Goal: Transaction & Acquisition: Book appointment/travel/reservation

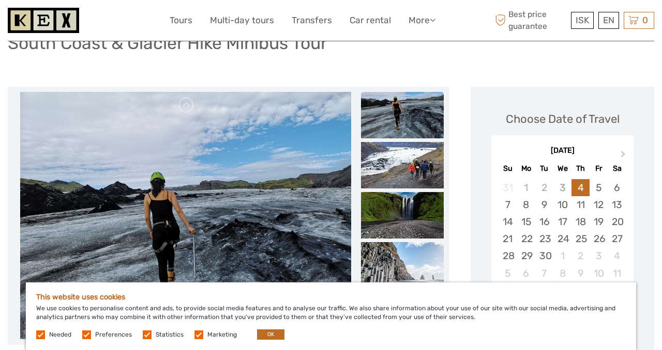
scroll to position [91, 0]
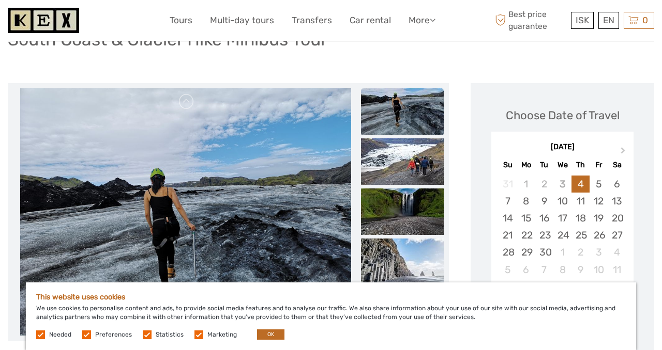
click at [195, 333] on label at bounding box center [198, 335] width 9 height 9
click at [0, 0] on input "checkbox" at bounding box center [0, 0] width 0 height 0
click at [146, 335] on label at bounding box center [147, 335] width 9 height 9
click at [0, 0] on input "checkbox" at bounding box center [0, 0] width 0 height 0
click at [86, 334] on label at bounding box center [86, 335] width 9 height 9
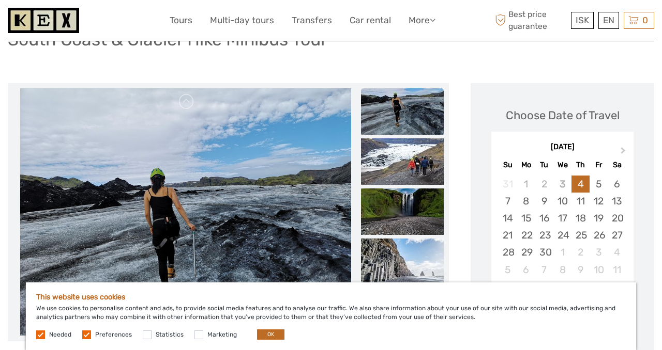
click at [0, 0] on input "checkbox" at bounding box center [0, 0] width 0 height 0
click at [264, 339] on button "OK" at bounding box center [270, 335] width 27 height 10
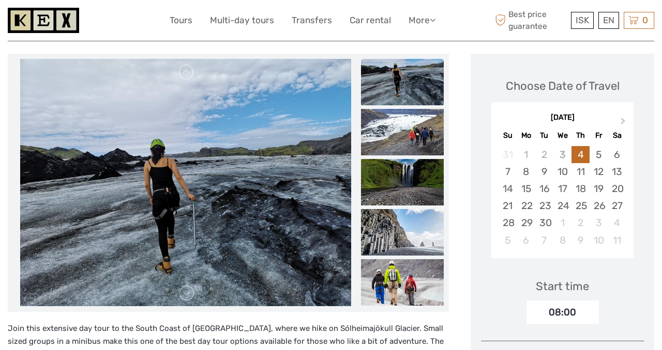
scroll to position [119, 0]
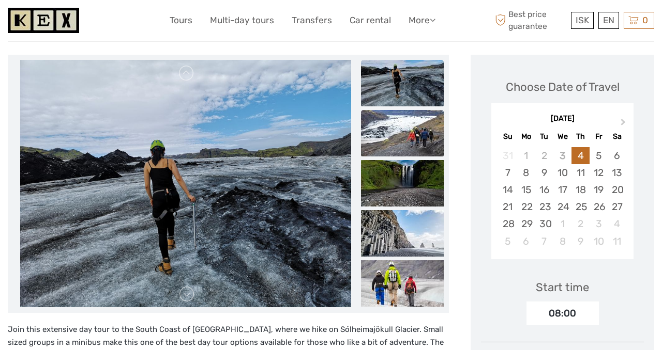
click at [395, 126] on img at bounding box center [402, 133] width 83 height 47
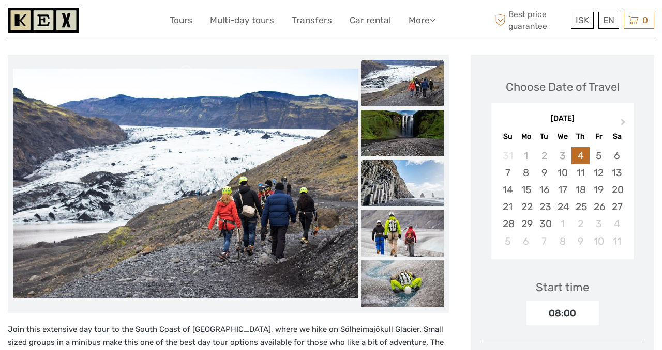
click at [395, 180] on img at bounding box center [402, 183] width 83 height 47
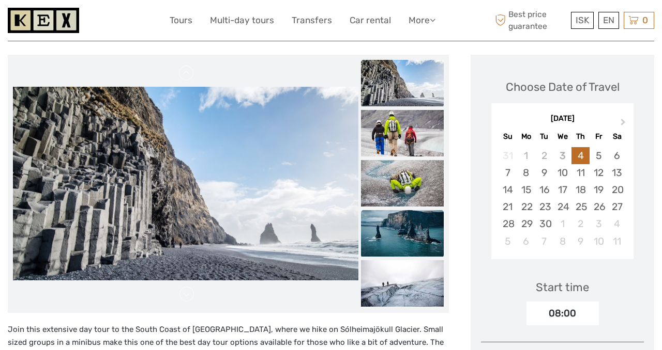
click at [384, 225] on img at bounding box center [402, 233] width 83 height 47
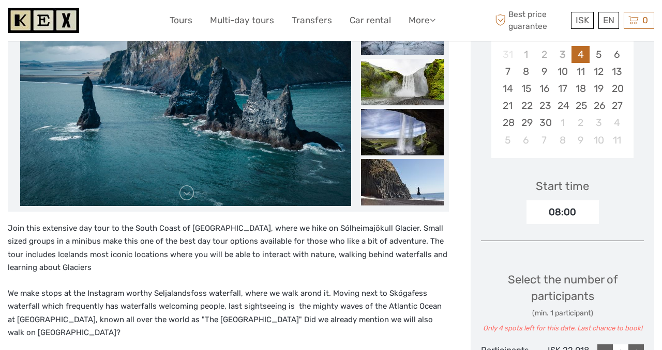
scroll to position [195, 0]
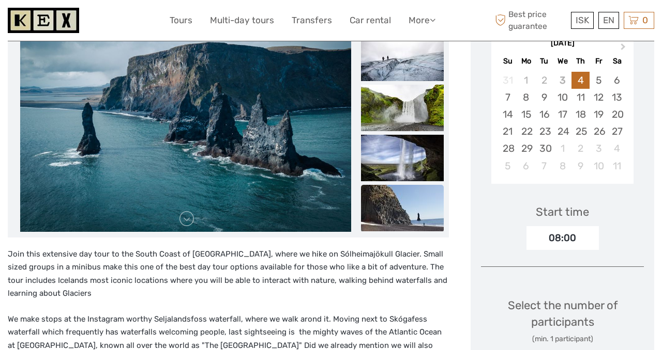
click at [384, 199] on img at bounding box center [402, 208] width 83 height 47
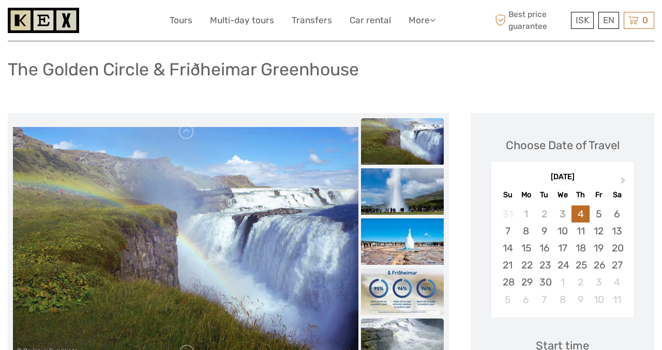
scroll to position [67, 0]
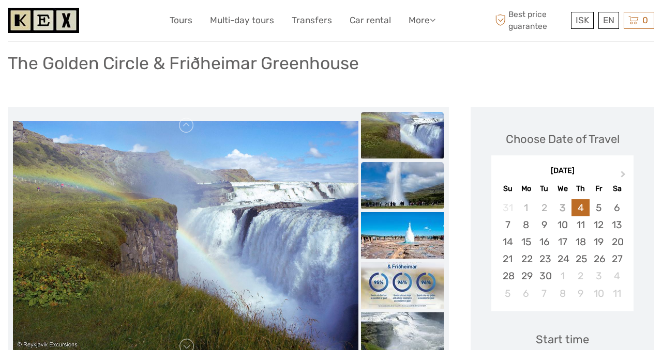
click at [379, 170] on img at bounding box center [402, 185] width 83 height 47
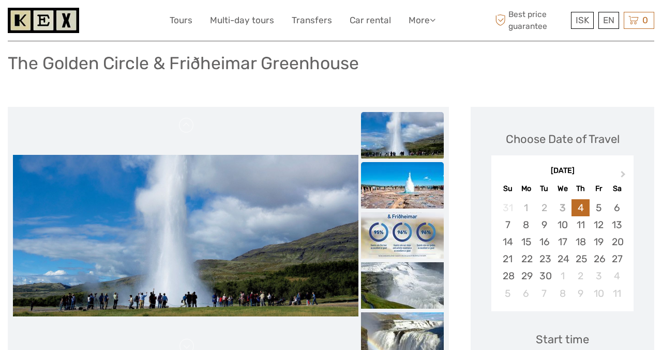
click at [379, 197] on img at bounding box center [402, 185] width 83 height 47
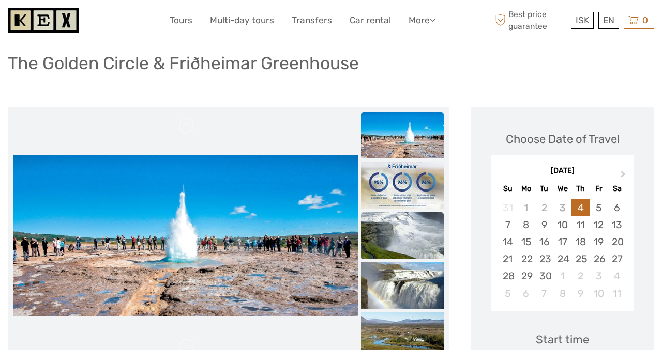
click at [379, 240] on img at bounding box center [402, 235] width 83 height 47
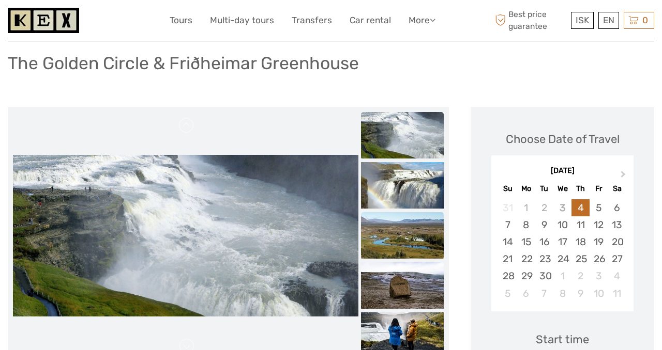
click at [378, 254] on img at bounding box center [402, 235] width 83 height 47
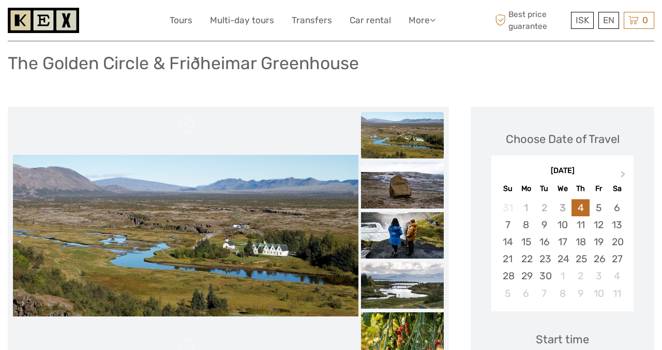
click at [378, 254] on img at bounding box center [402, 235] width 83 height 47
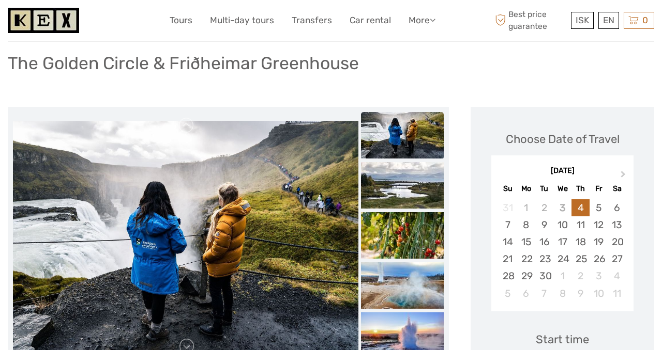
click at [378, 254] on img at bounding box center [402, 235] width 83 height 47
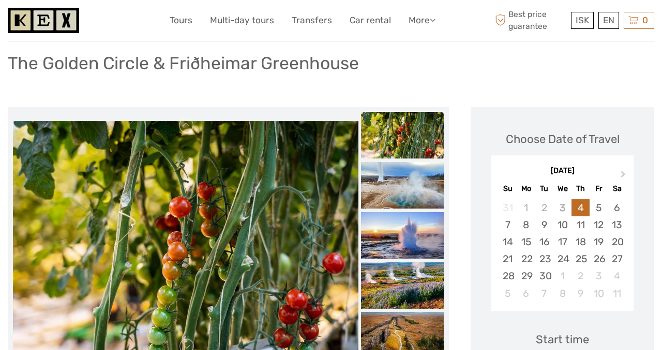
click at [378, 254] on img at bounding box center [402, 235] width 83 height 47
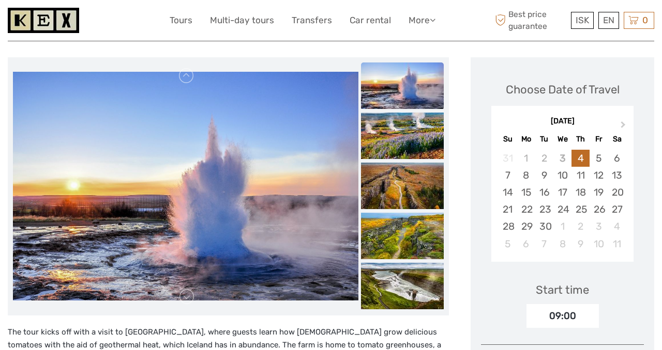
scroll to position [124, 0]
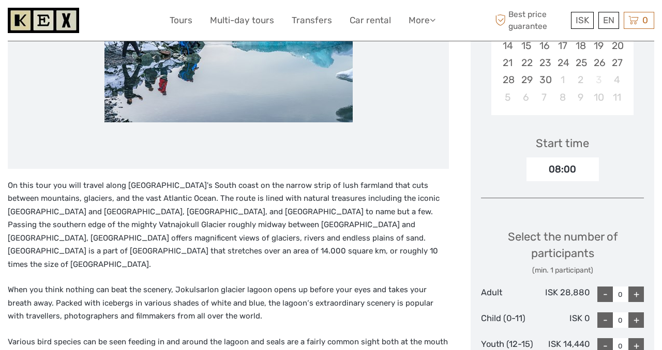
scroll to position [215, 0]
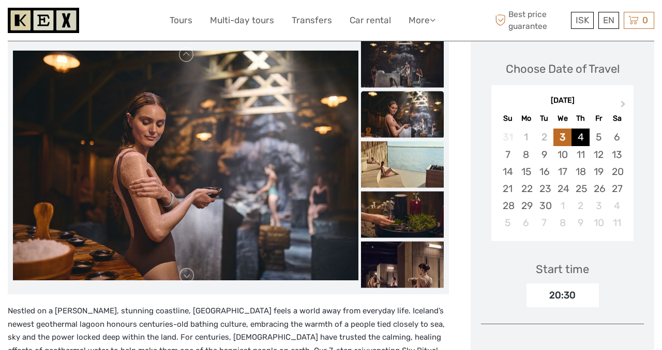
scroll to position [136, 0]
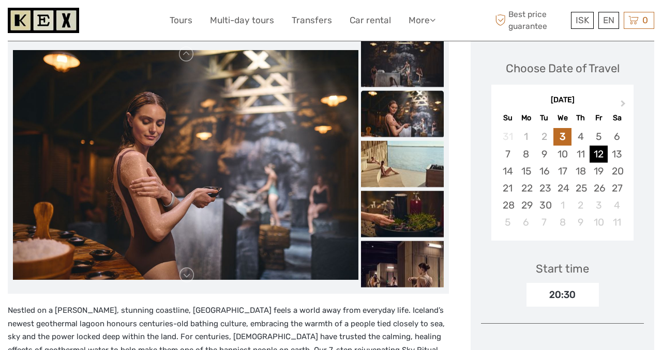
click at [591, 163] on div "12" at bounding box center [598, 154] width 18 height 17
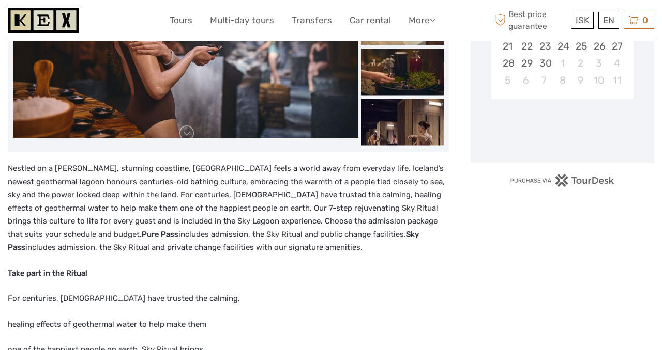
scroll to position [281, 0]
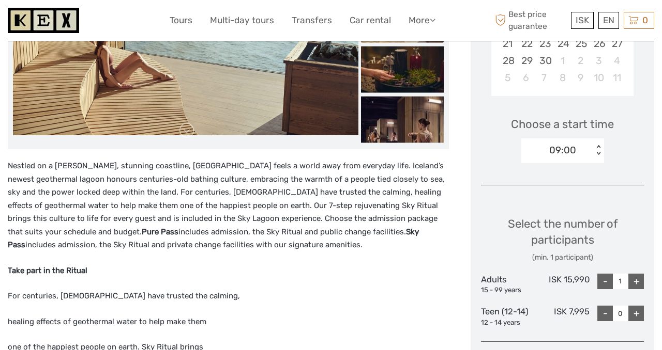
click at [556, 157] on div "09:00" at bounding box center [562, 150] width 27 height 13
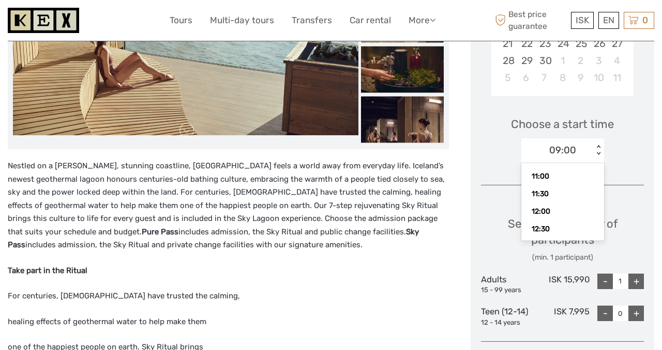
scroll to position [86, 0]
click at [531, 210] on div "12:00" at bounding box center [562, 201] width 72 height 18
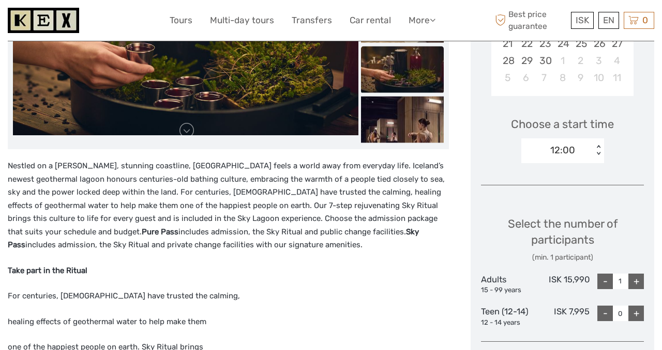
click at [558, 157] on div "12:00" at bounding box center [562, 150] width 25 height 13
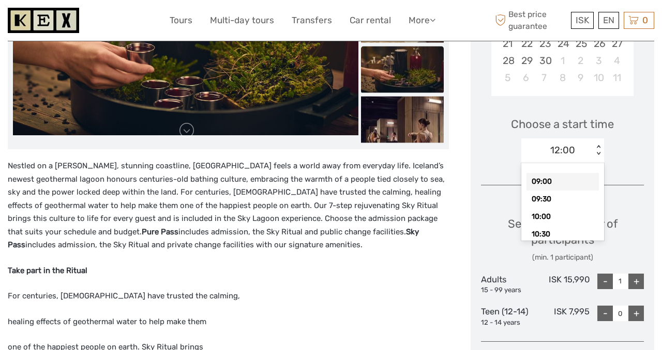
click at [539, 191] on div "09:00" at bounding box center [562, 182] width 72 height 18
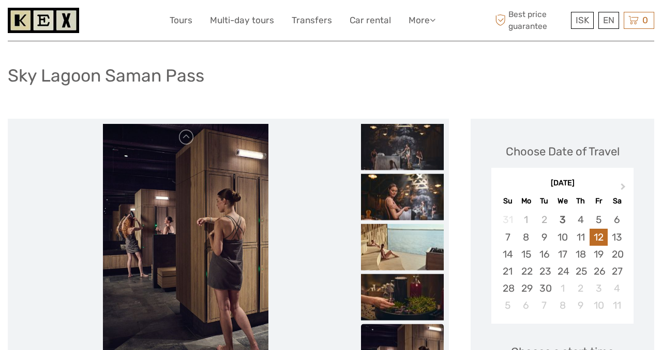
scroll to position [0, 0]
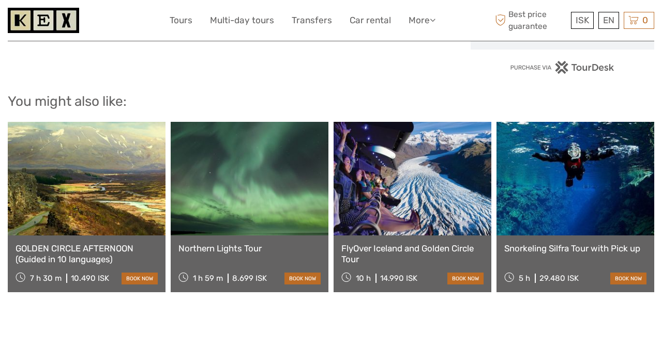
scroll to position [873, 0]
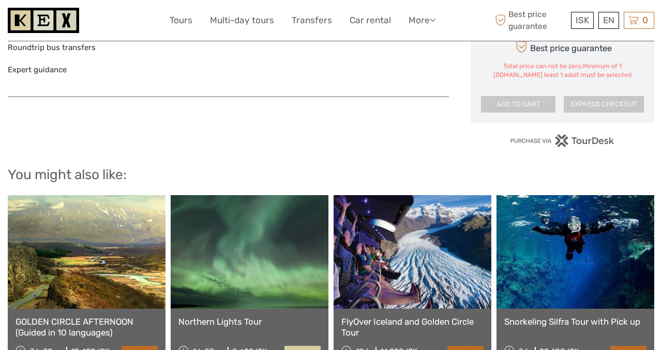
click at [295, 346] on link "book now" at bounding box center [302, 352] width 36 height 12
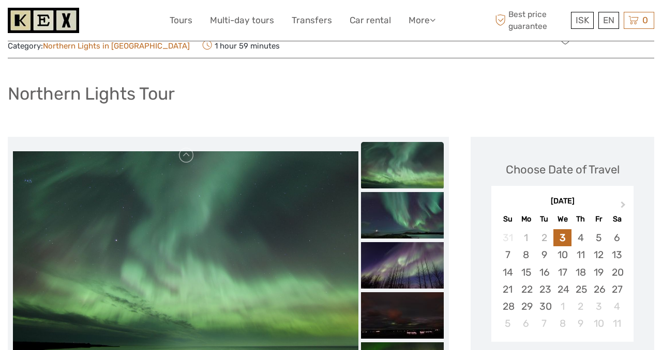
scroll to position [54, 0]
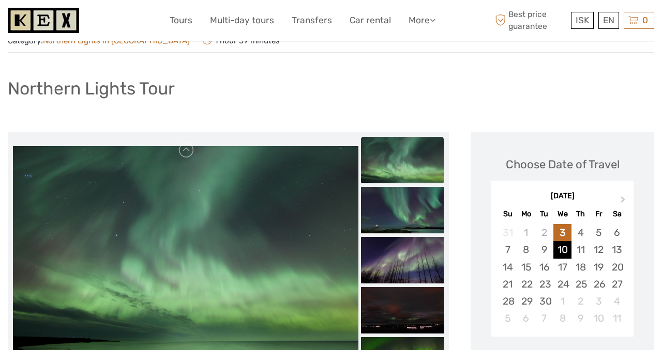
click at [553, 258] on div "10" at bounding box center [562, 249] width 18 height 17
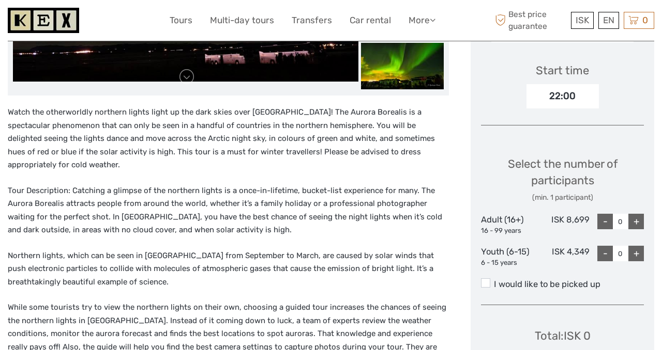
scroll to position [420, 0]
